Goal: Task Accomplishment & Management: Use online tool/utility

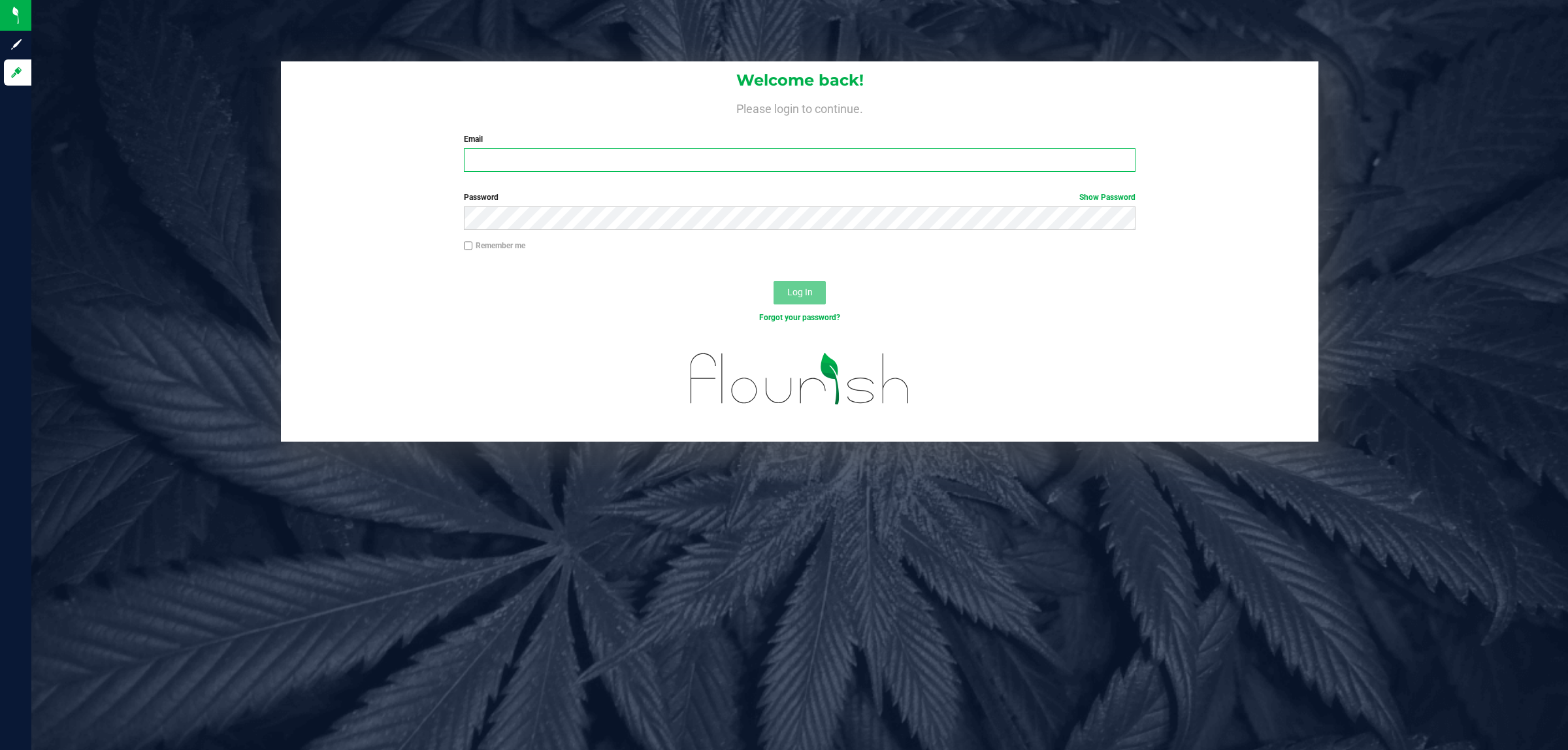
type input "[EMAIL_ADDRESS][DOMAIN_NAME]"
click at [814, 294] on button "Log In" at bounding box center [799, 293] width 52 height 23
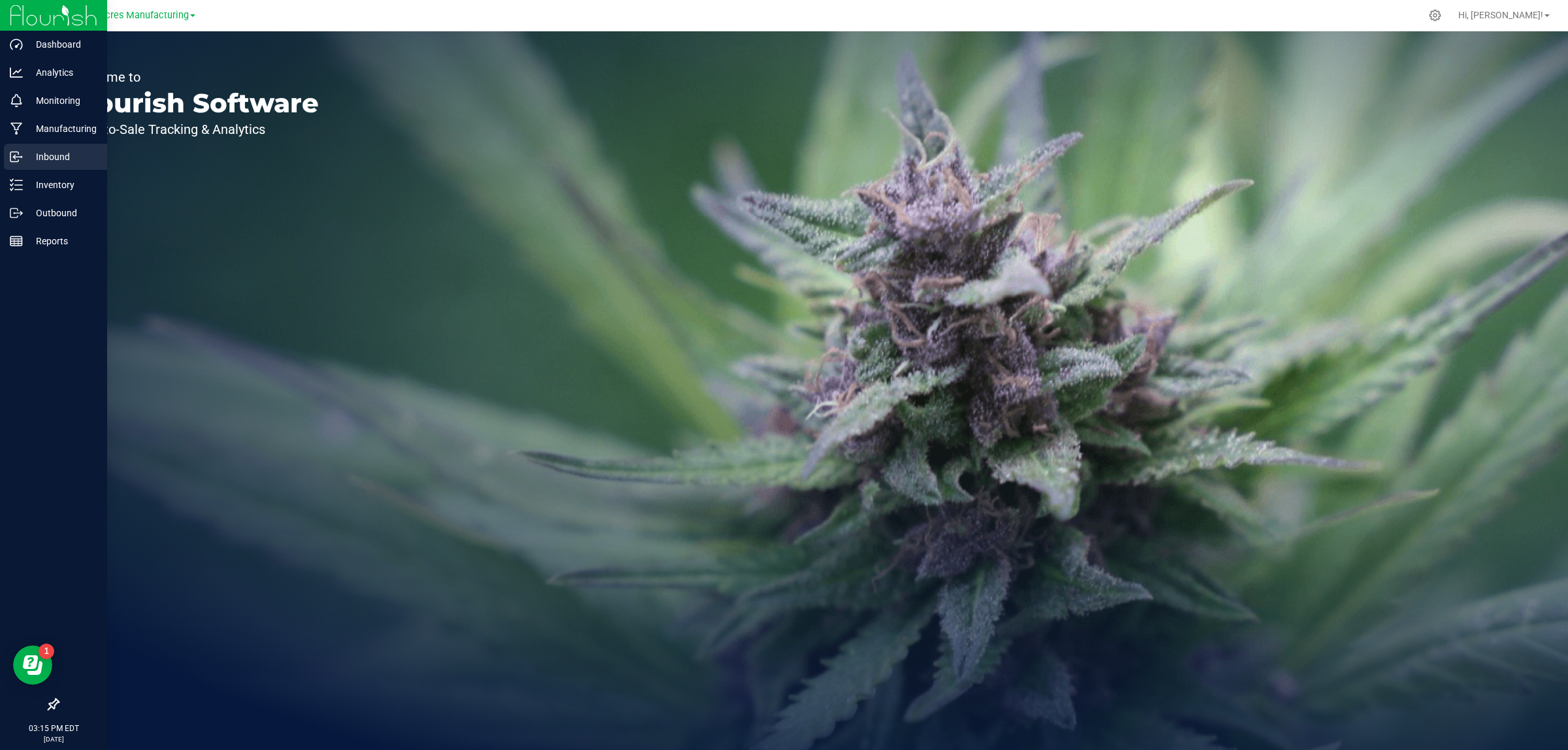
click at [79, 152] on p "Inbound" at bounding box center [61, 156] width 79 height 16
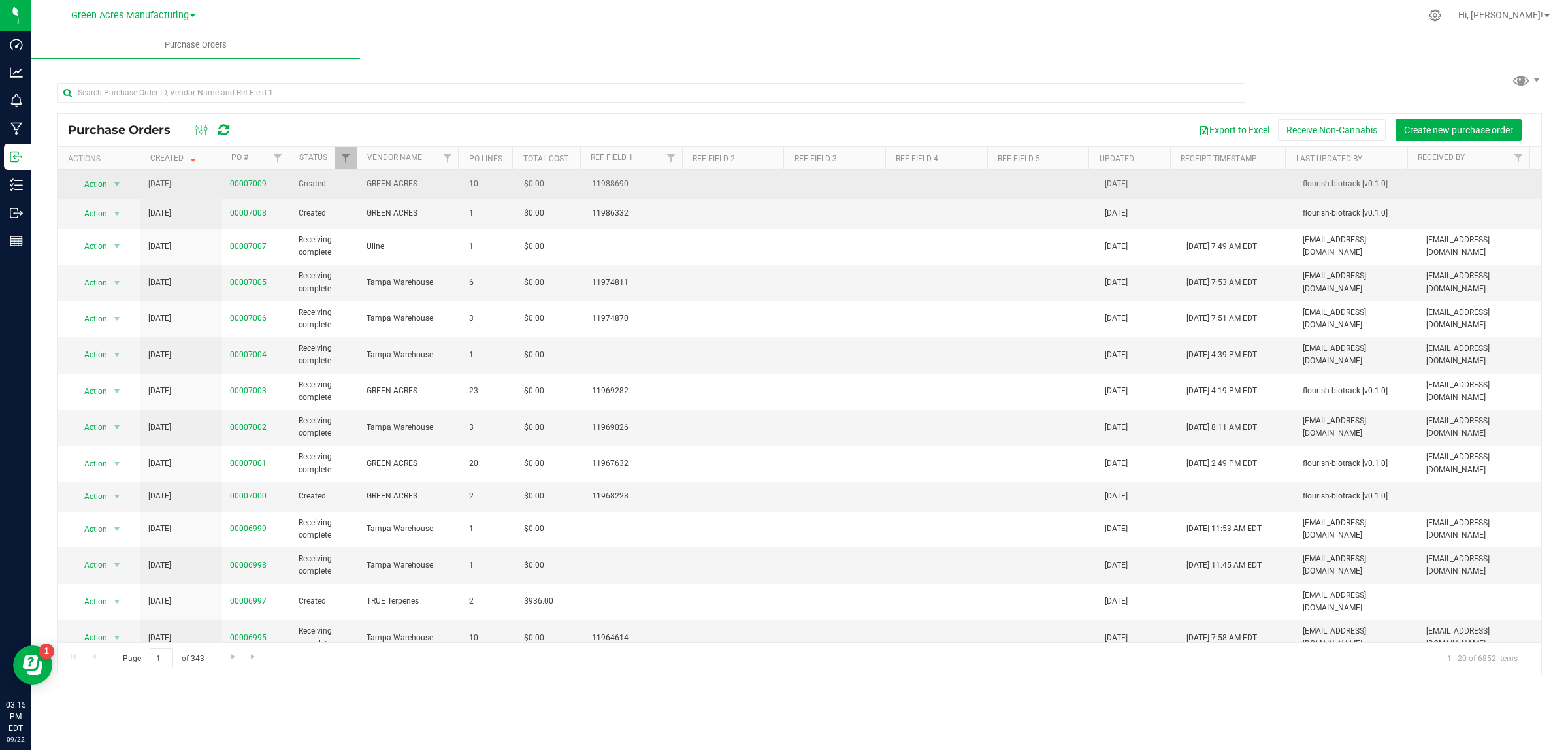
click at [247, 181] on link "00007009" at bounding box center [248, 184] width 37 height 9
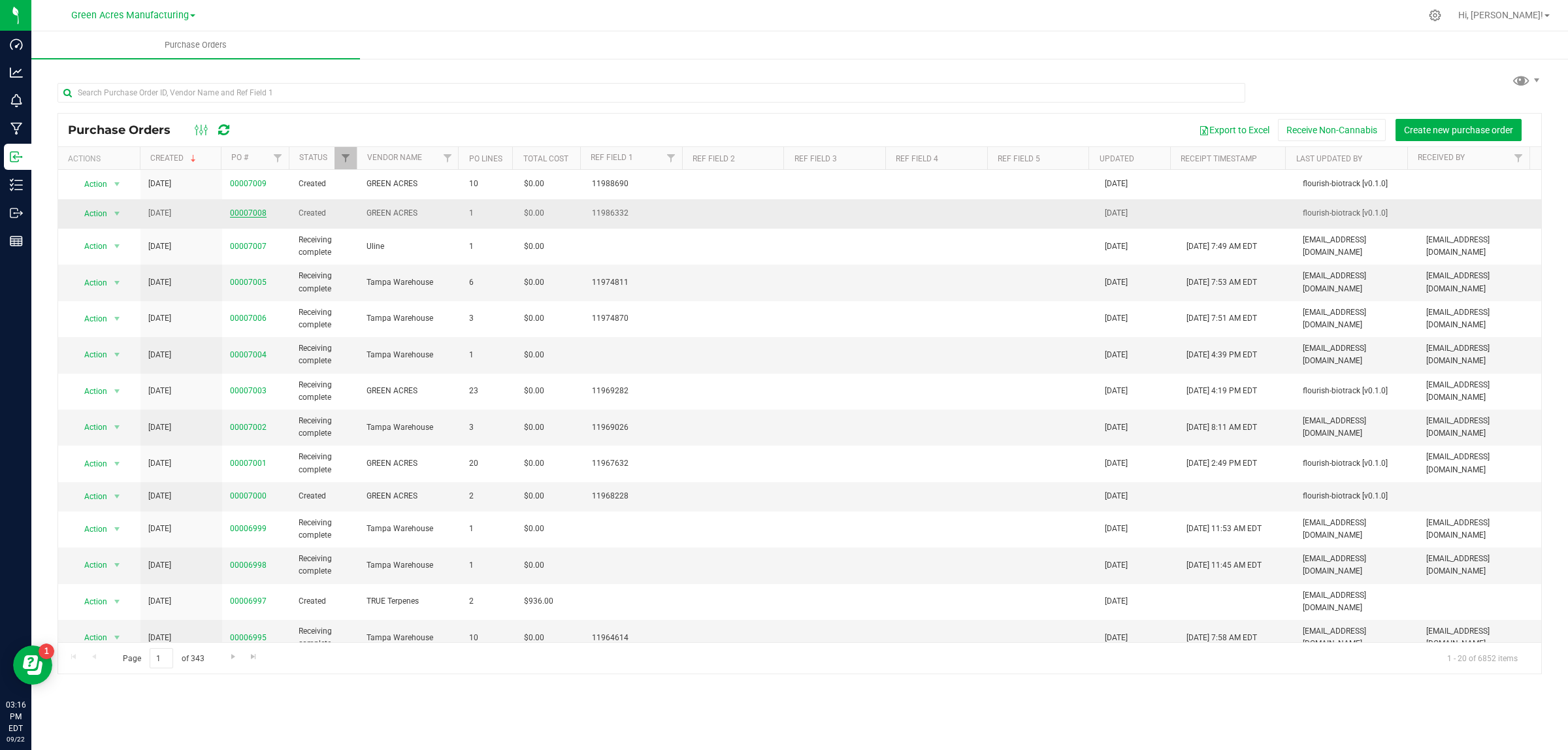
click at [248, 216] on link "00007008" at bounding box center [248, 213] width 37 height 9
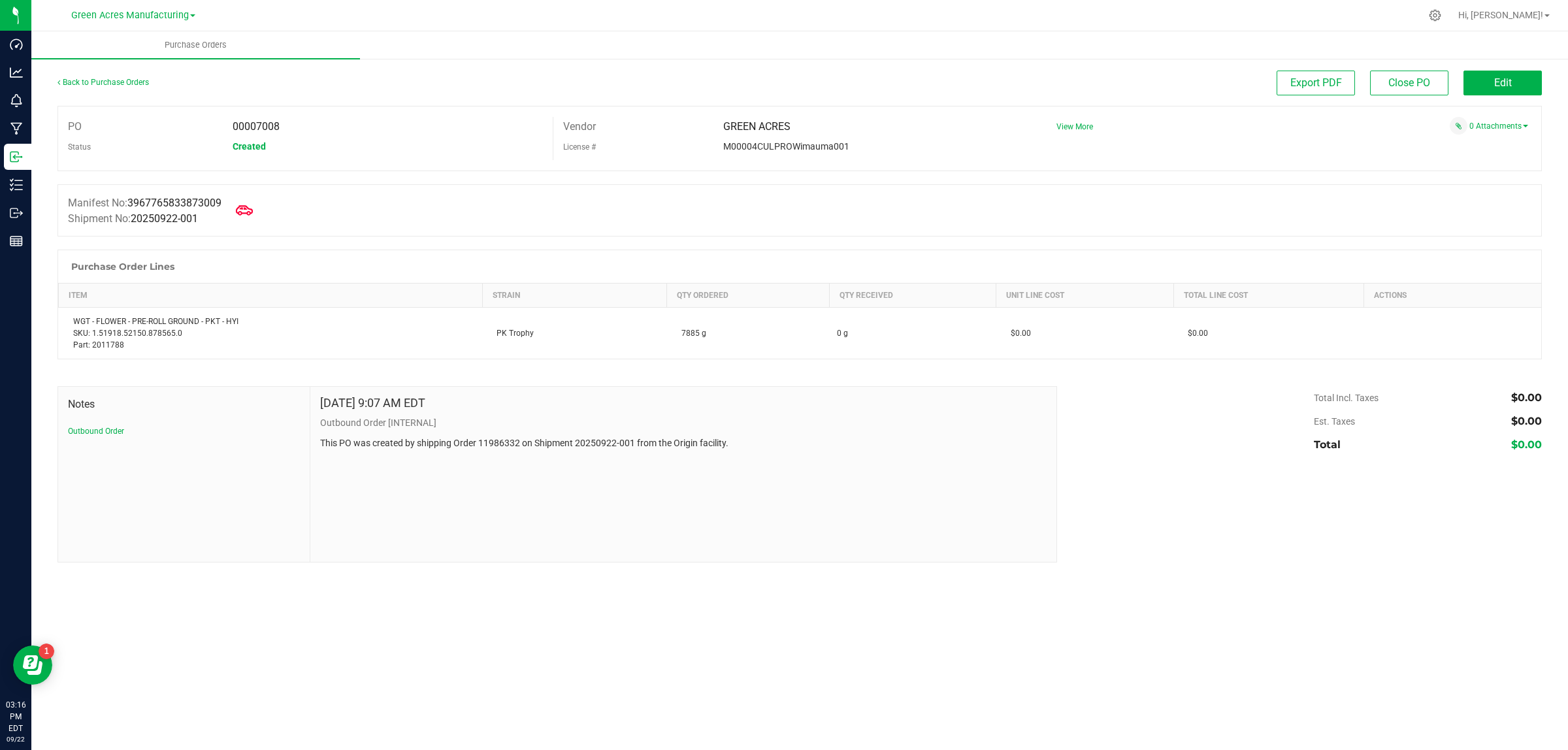
click at [247, 213] on icon at bounding box center [244, 211] width 17 height 17
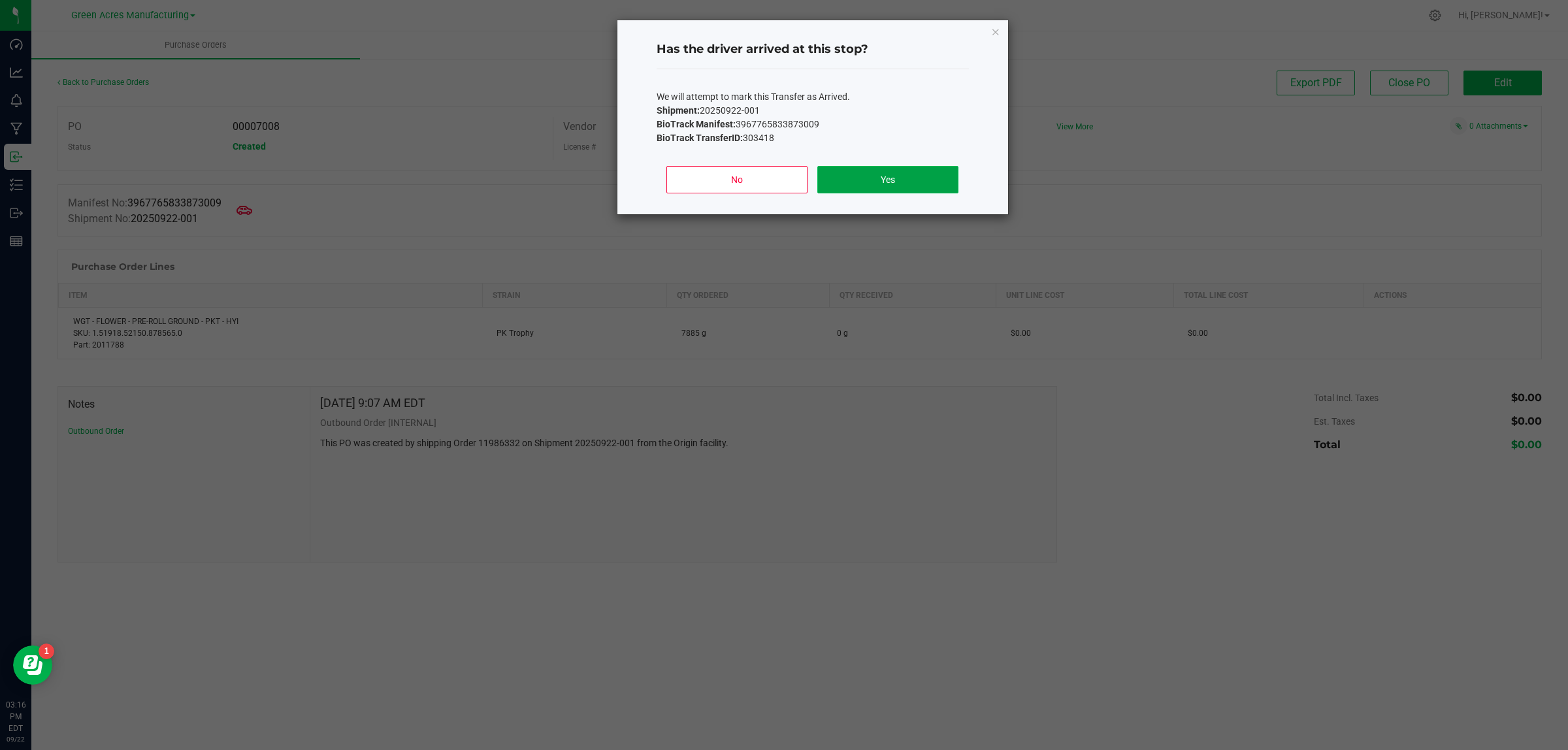
click at [883, 175] on button "Yes" at bounding box center [887, 179] width 141 height 27
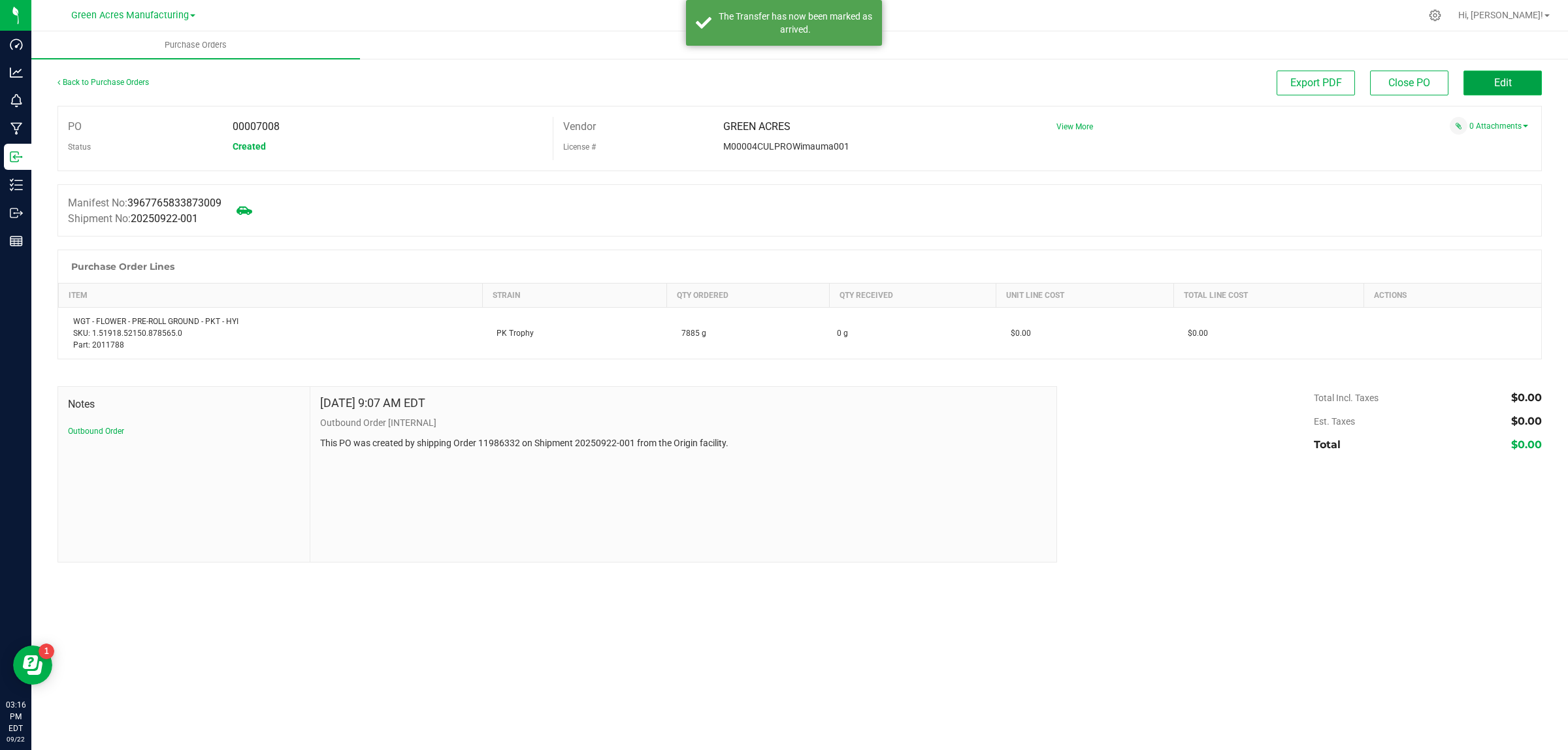
click at [1500, 85] on span "Edit" at bounding box center [1503, 82] width 18 height 12
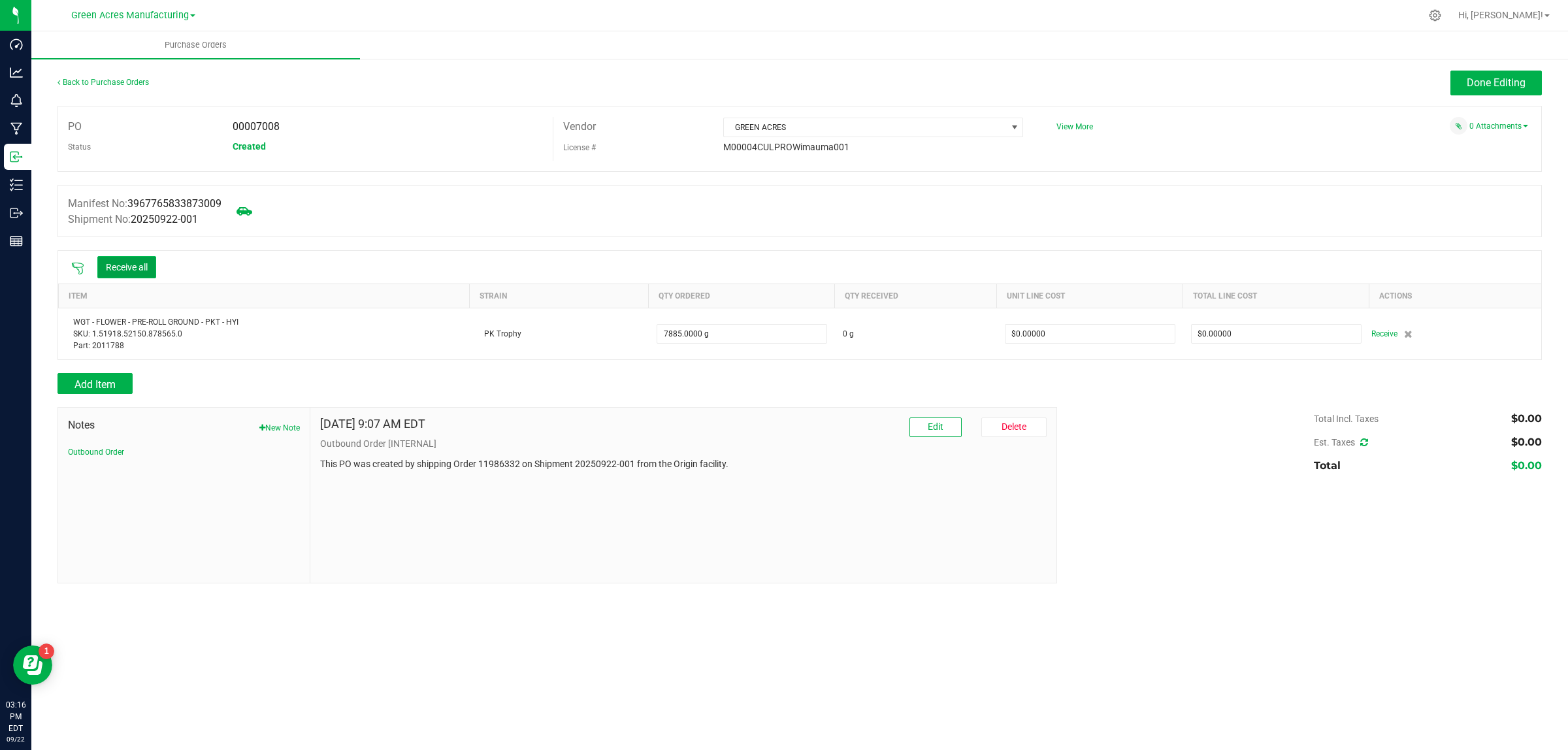
click at [152, 279] on button "Receive all" at bounding box center [127, 267] width 59 height 23
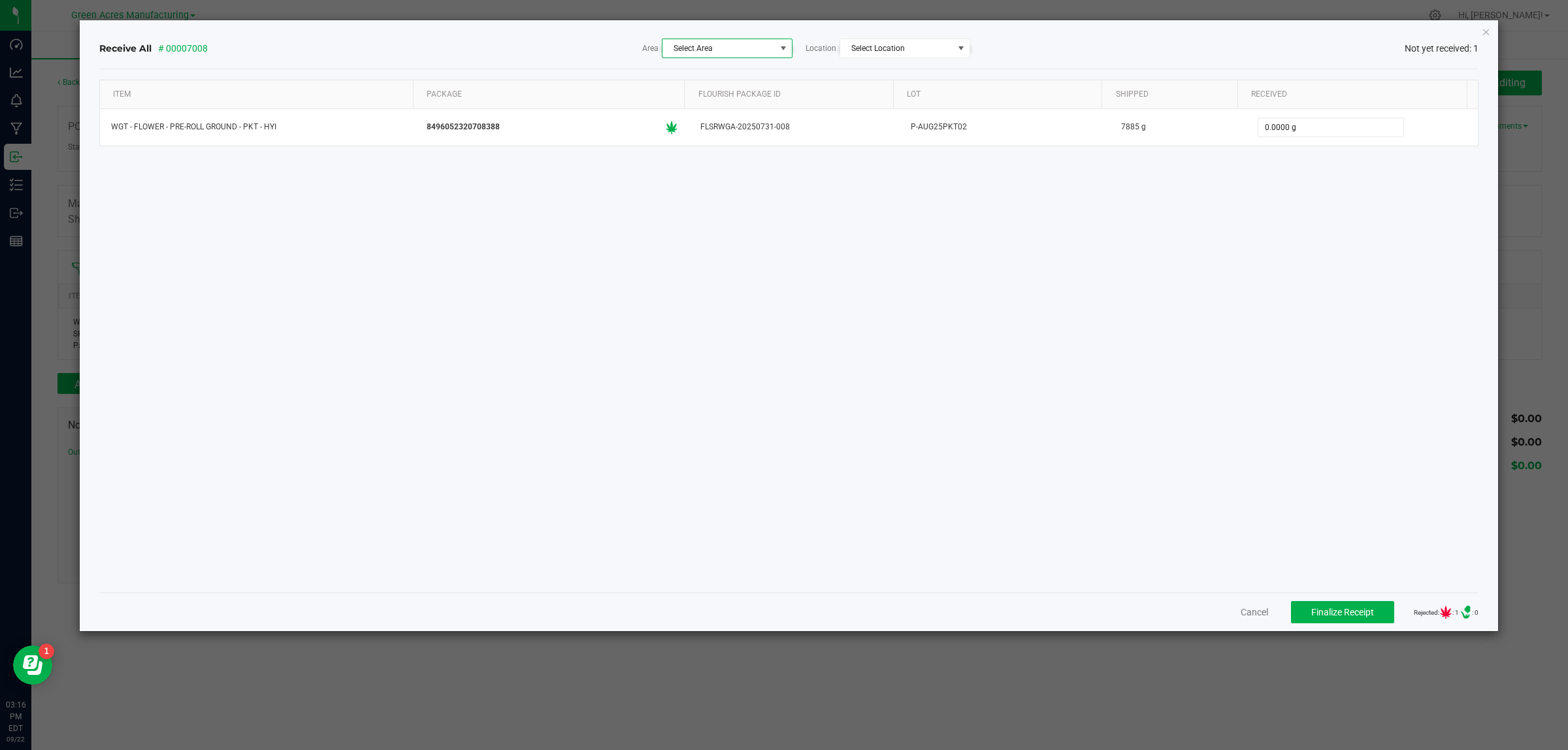
click at [786, 52] on span at bounding box center [782, 47] width 10 height 10
click at [765, 154] on li "F05 - FLW [Inventory]" at bounding box center [761, 148] width 198 height 23
click at [915, 47] on span "Select Location" at bounding box center [896, 48] width 113 height 19
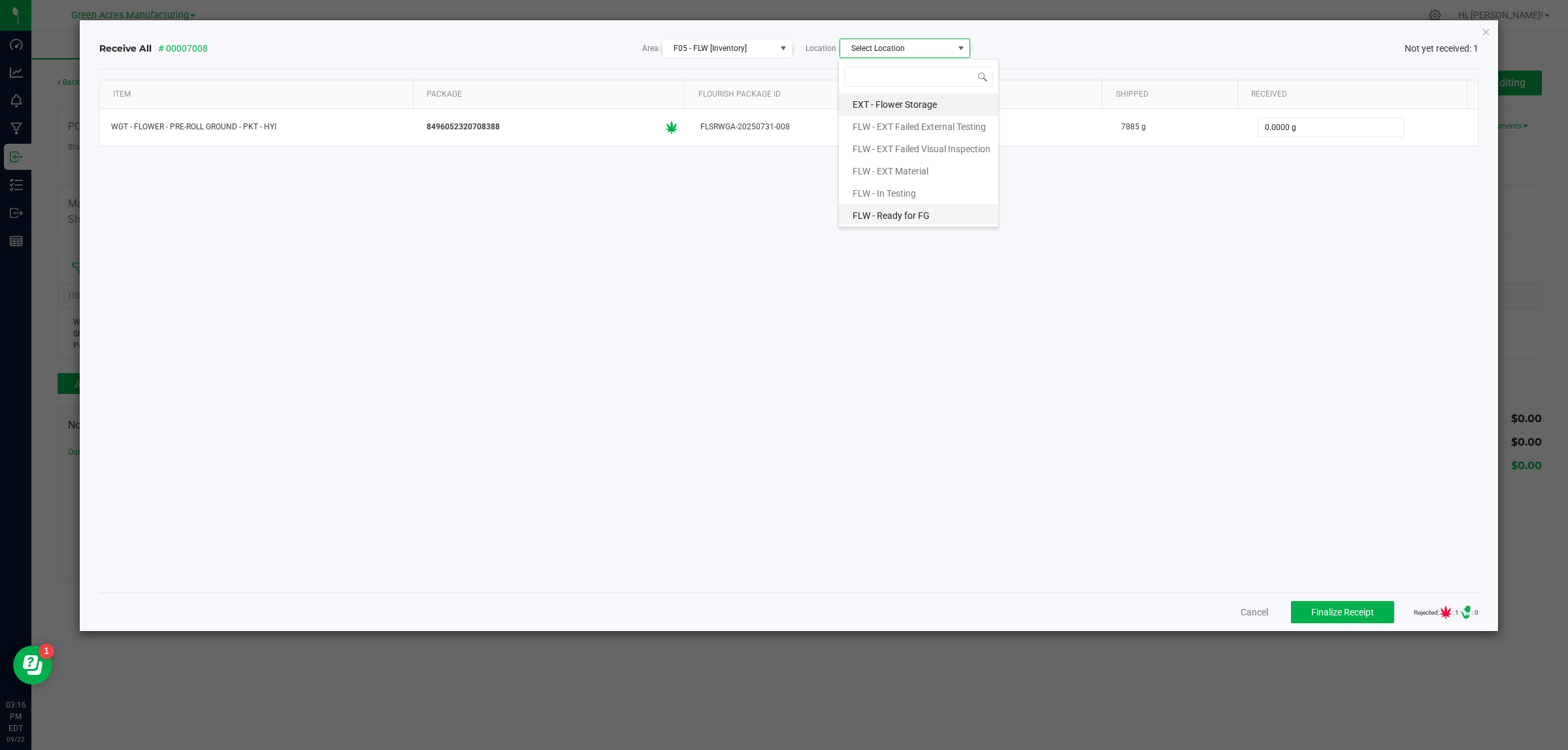
drag, startPoint x: 950, startPoint y: 219, endPoint x: 928, endPoint y: 184, distance: 41.3
click at [949, 219] on li "FLW - Ready for FG" at bounding box center [918, 216] width 159 height 23
click at [776, 52] on span at bounding box center [783, 48] width 16 height 19
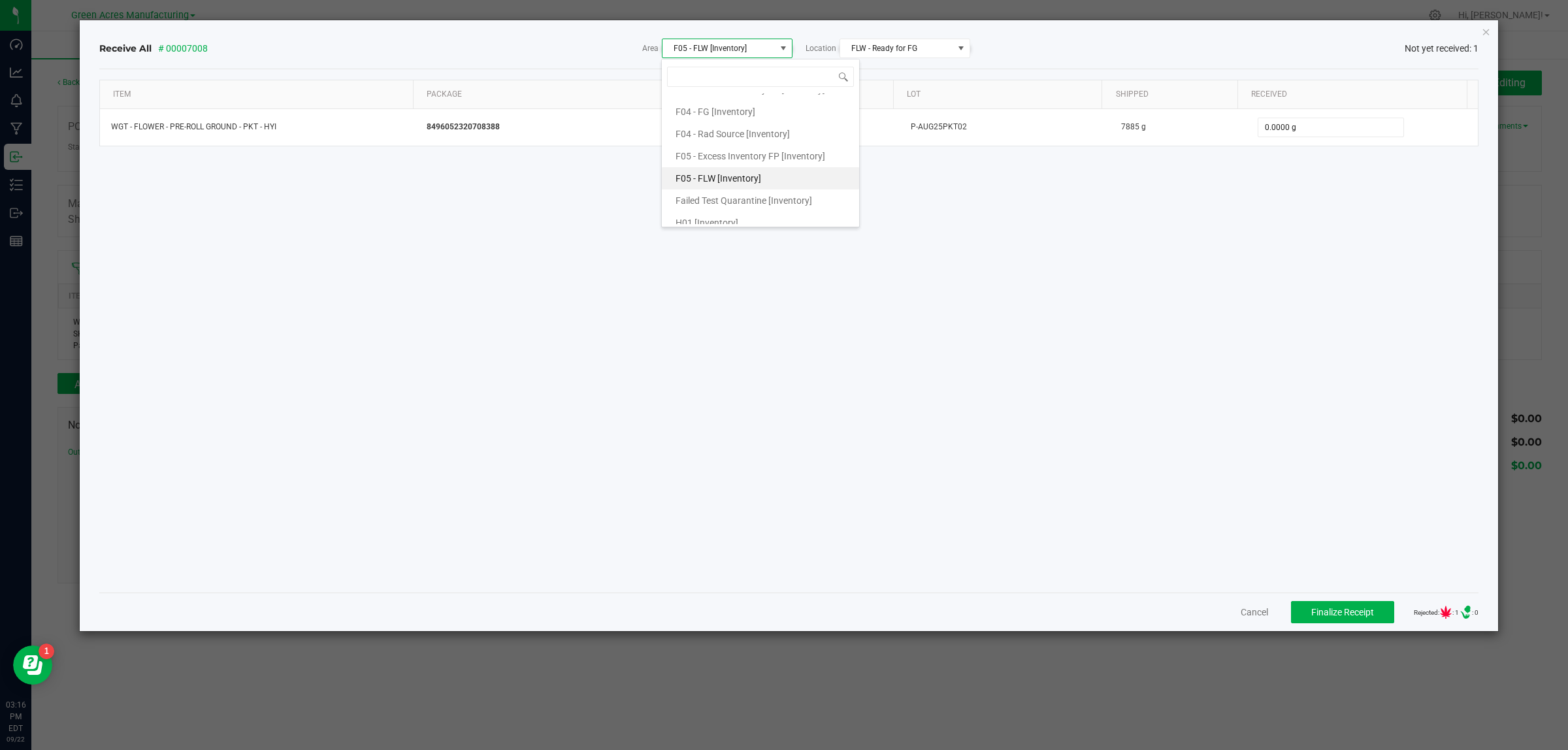
scroll to position [159, 0]
click at [1002, 216] on div "Item Package Flourish Package ID Lot Shipped Received WGT - FLOWER - PRE-ROLL G…" at bounding box center [789, 331] width 1380 height 503
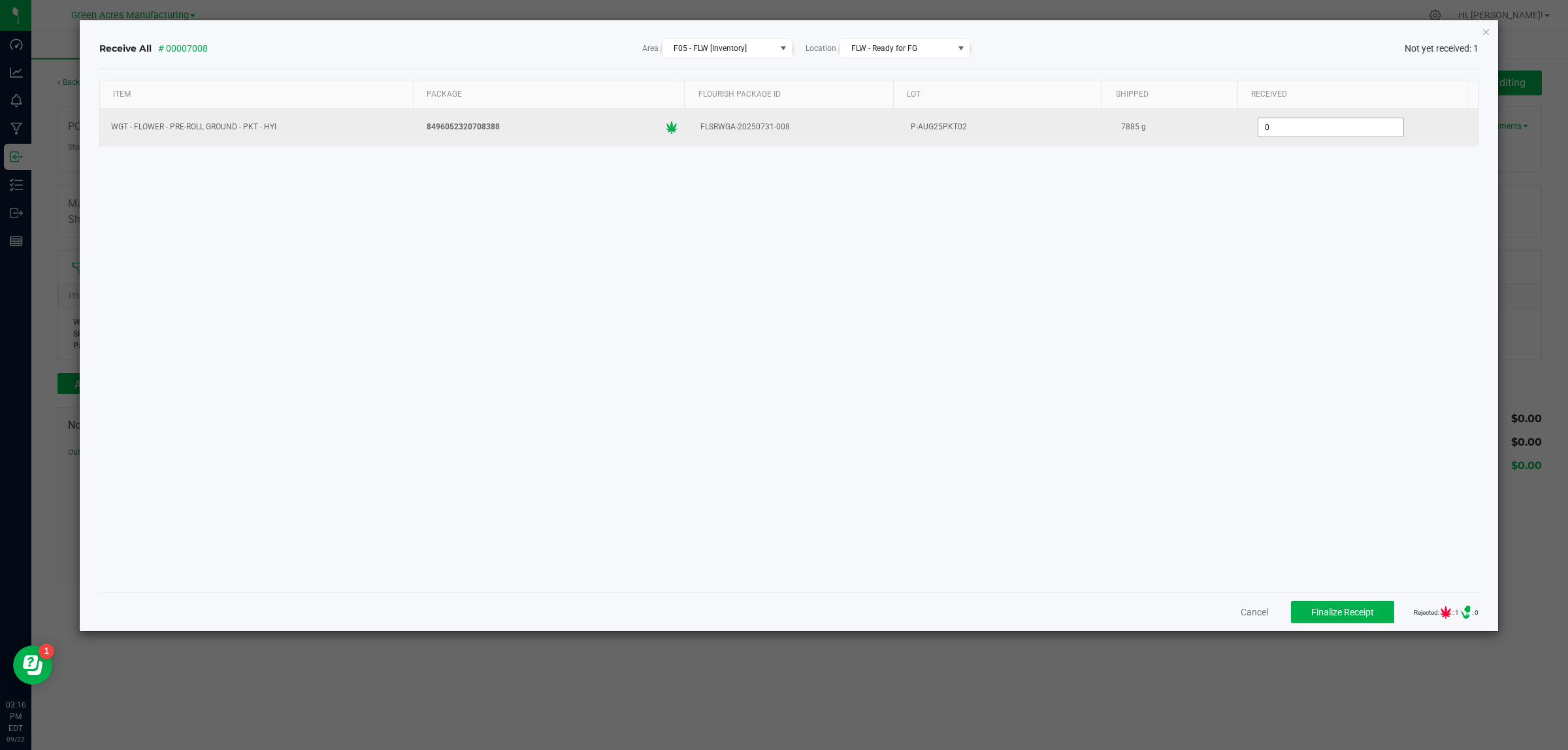
click at [1332, 129] on input "0" at bounding box center [1331, 128] width 145 height 19
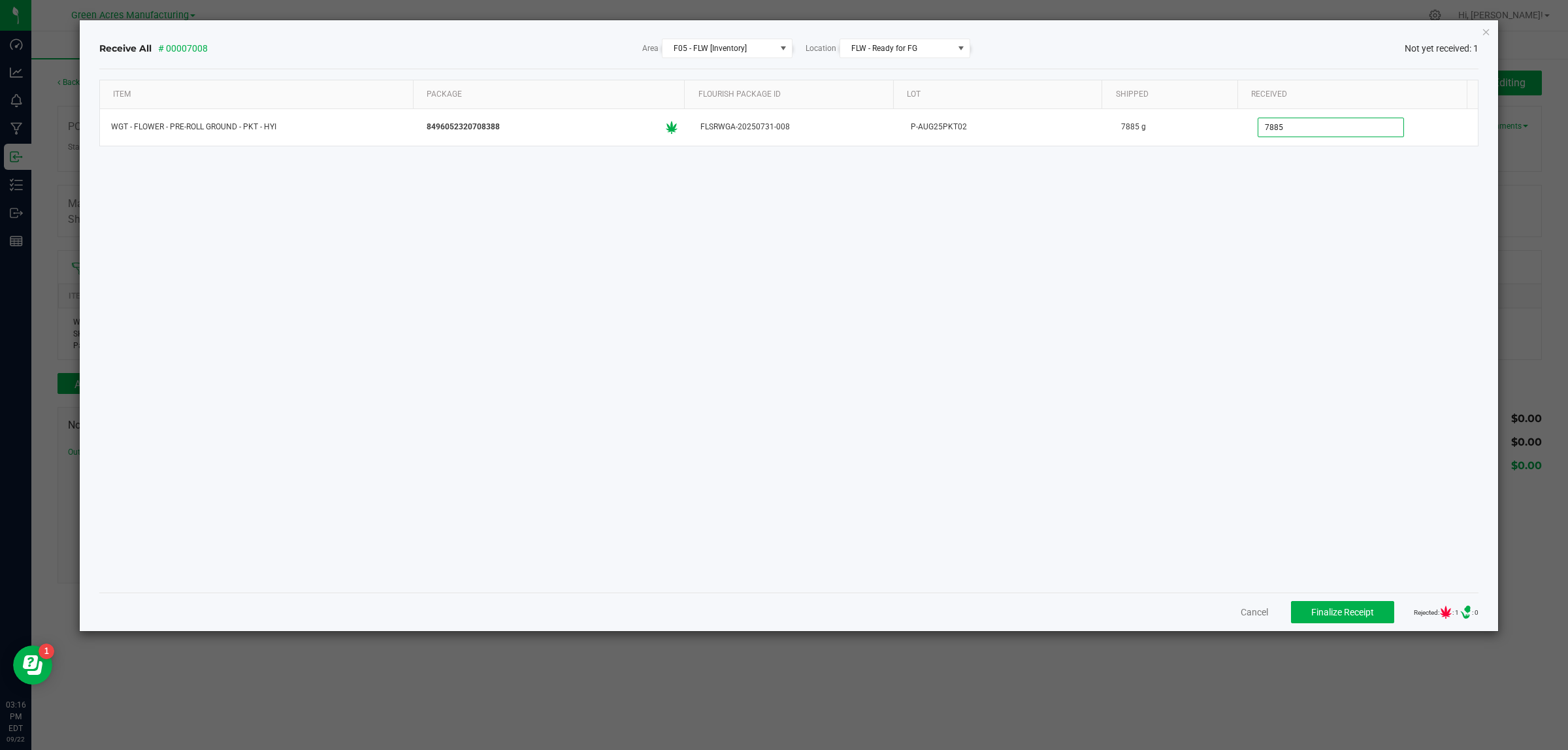
type input "7885.0000 g"
click at [1310, 235] on div "Item Package Flourish Package ID Lot Shipped Received WGT - FLOWER - PRE-ROLL G…" at bounding box center [789, 331] width 1380 height 503
click at [1346, 606] on button "Finalize Receipt" at bounding box center [1342, 612] width 103 height 23
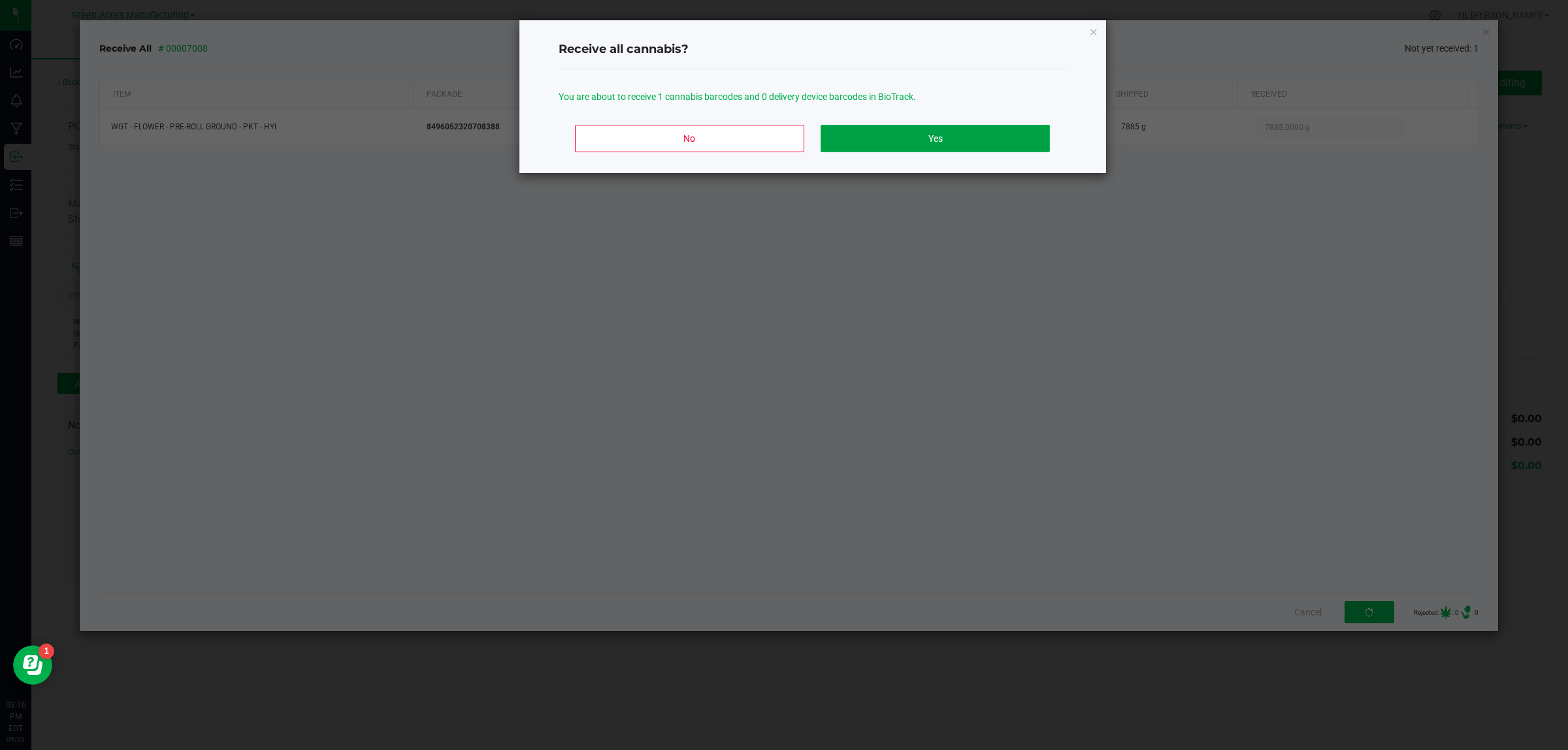
click at [863, 131] on button "Yes" at bounding box center [935, 138] width 229 height 27
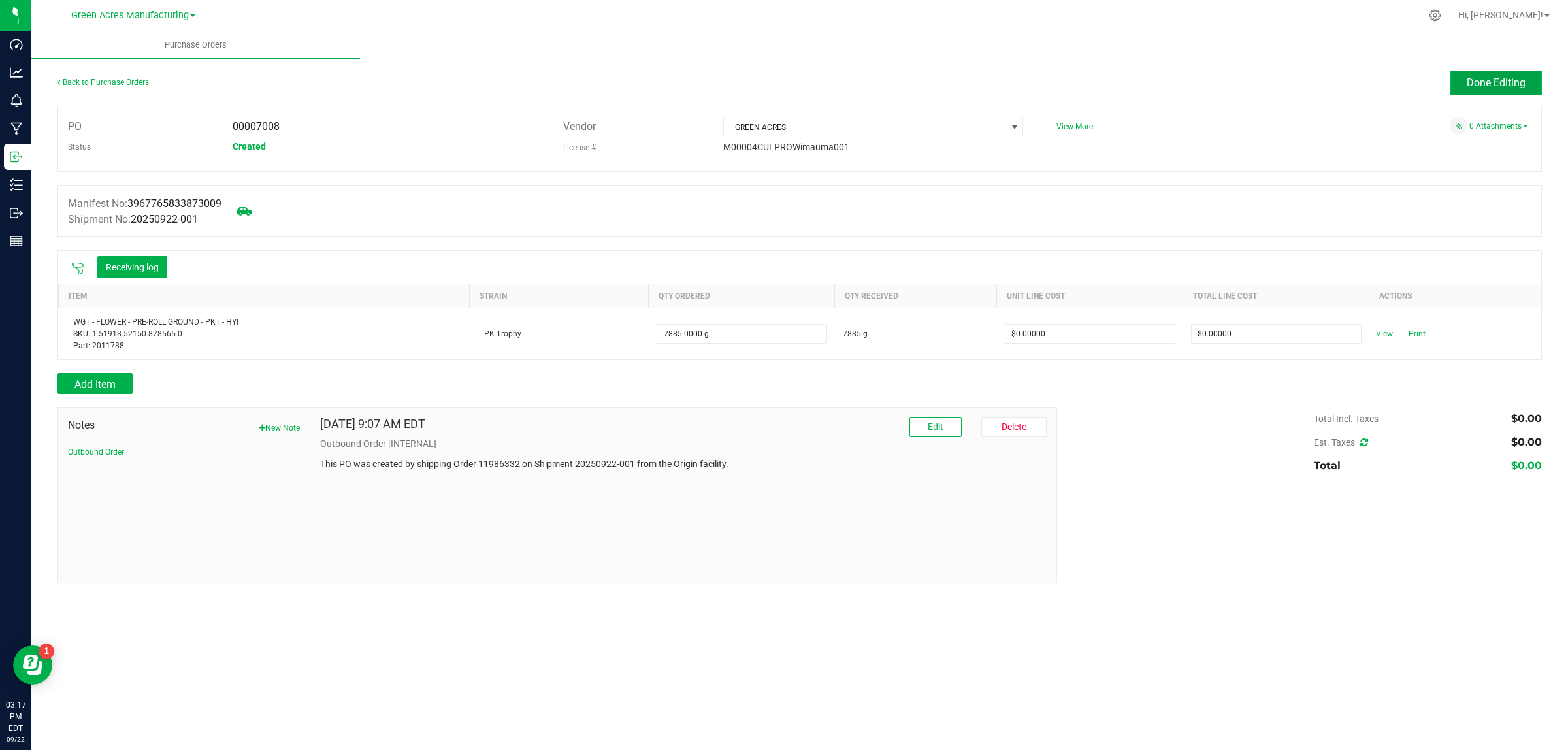
click at [1487, 82] on span "Done Editing" at bounding box center [1496, 82] width 59 height 12
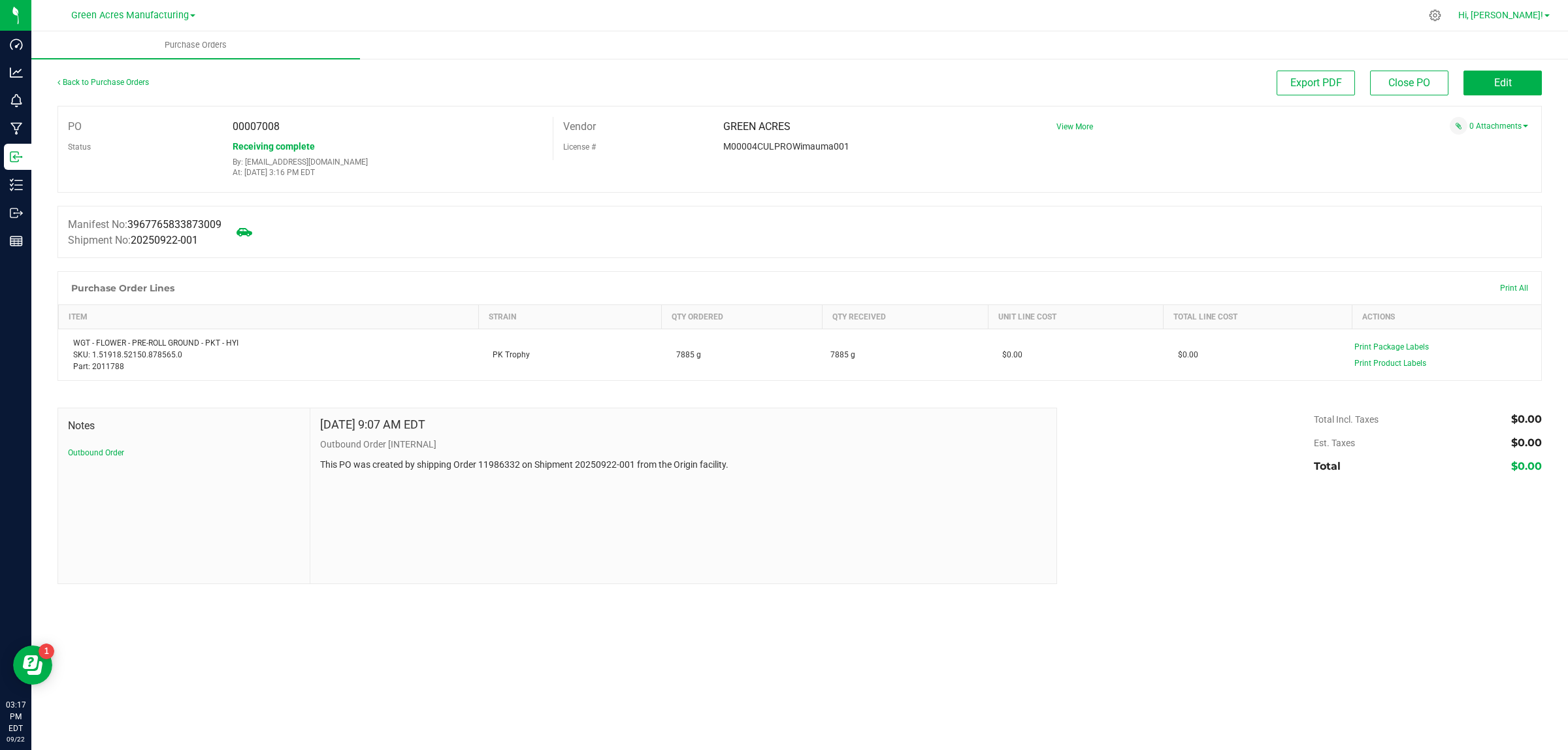
click at [1538, 13] on span "Hi, [PERSON_NAME]!" at bounding box center [1500, 15] width 85 height 10
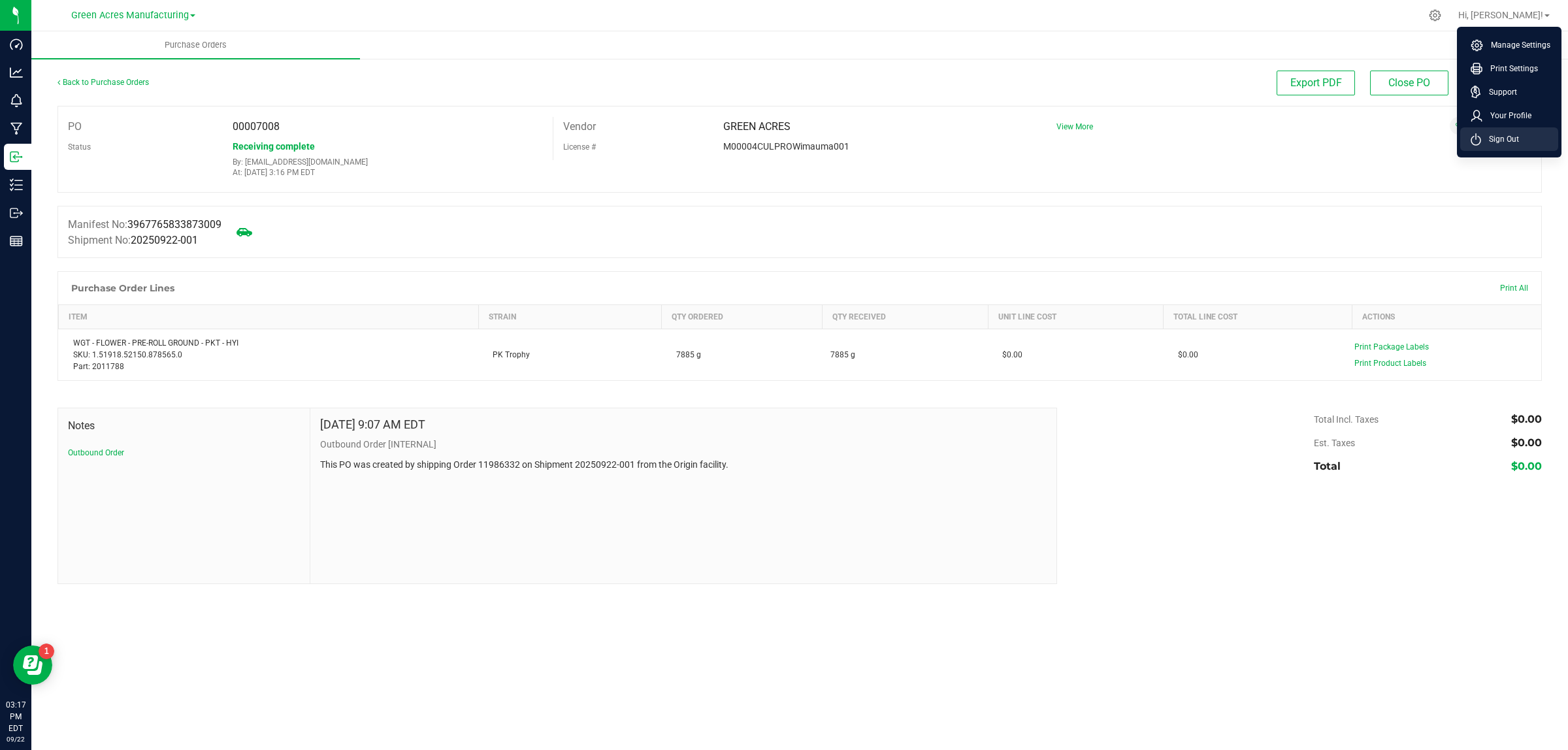
click at [1500, 134] on span "Sign Out" at bounding box center [1500, 139] width 38 height 13
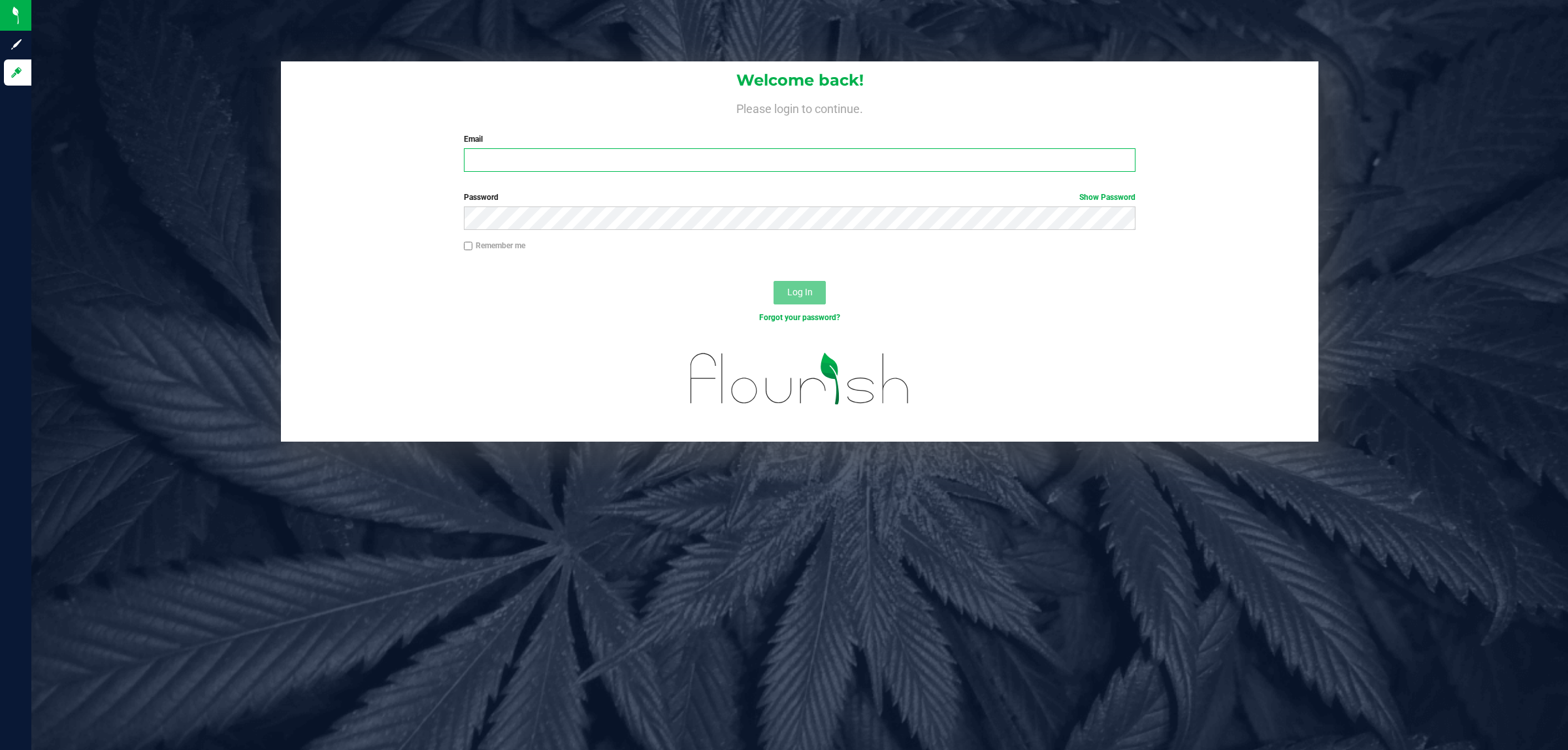
type input "[EMAIL_ADDRESS][DOMAIN_NAME]"
